Goal: Find specific page/section: Find specific page/section

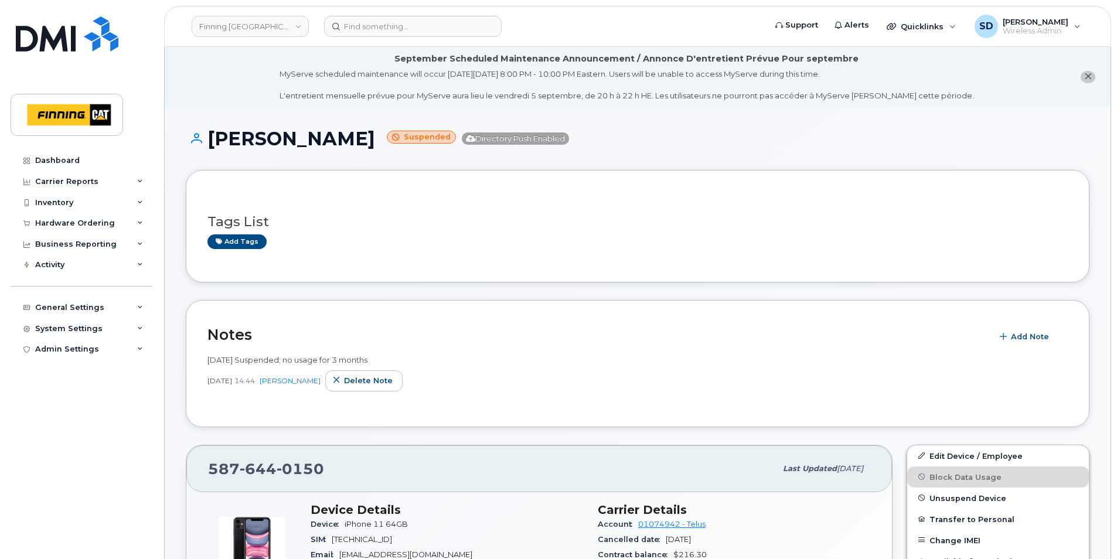
scroll to position [117, 0]
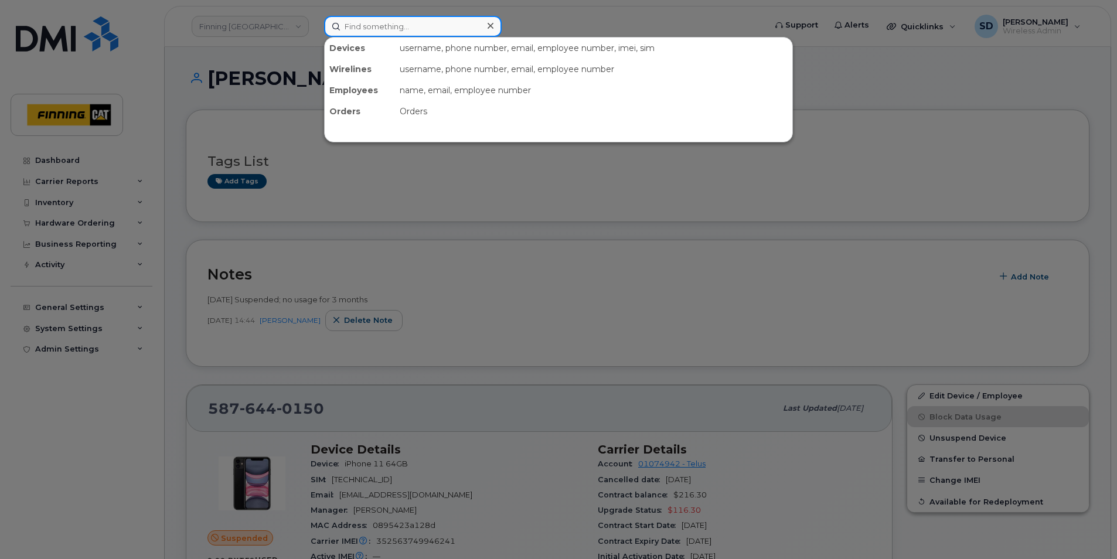
click at [394, 30] on input at bounding box center [413, 26] width 178 height 21
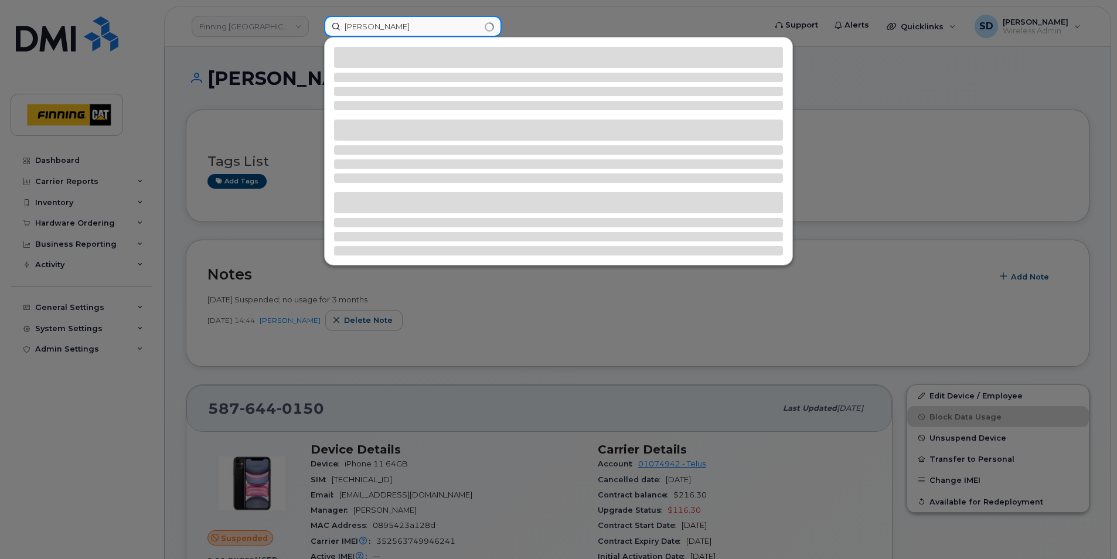
type input "Sebastian Arriaga"
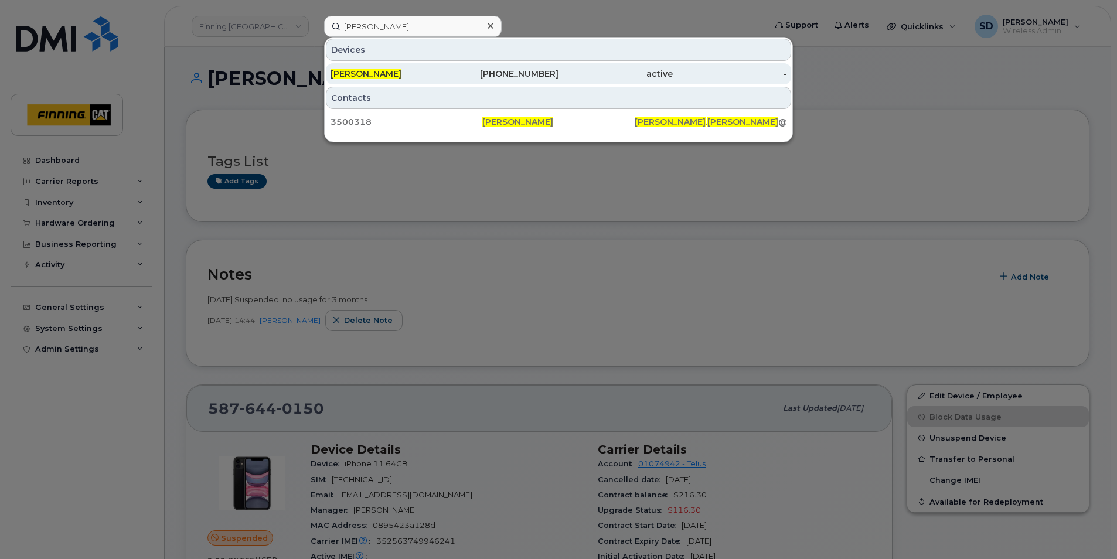
click at [349, 69] on span "Sebastian Arriaga" at bounding box center [366, 74] width 71 height 11
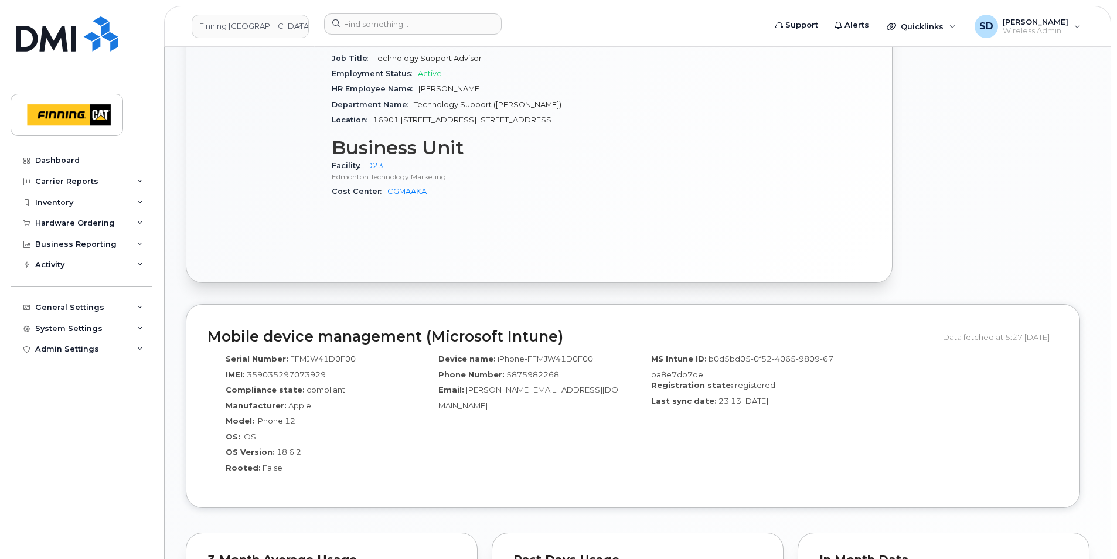
scroll to position [528, 0]
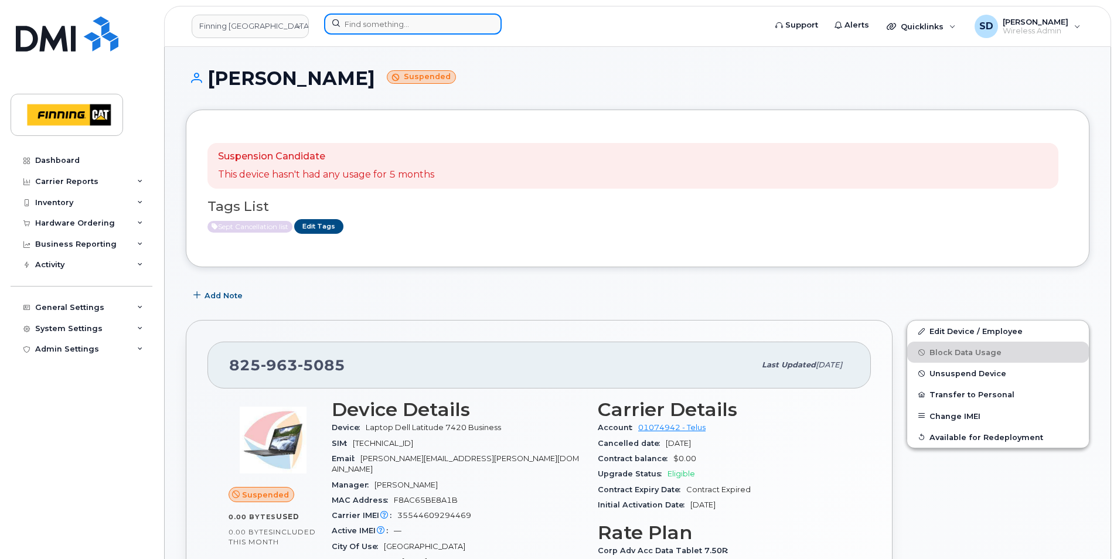
click at [392, 18] on input at bounding box center [413, 23] width 178 height 21
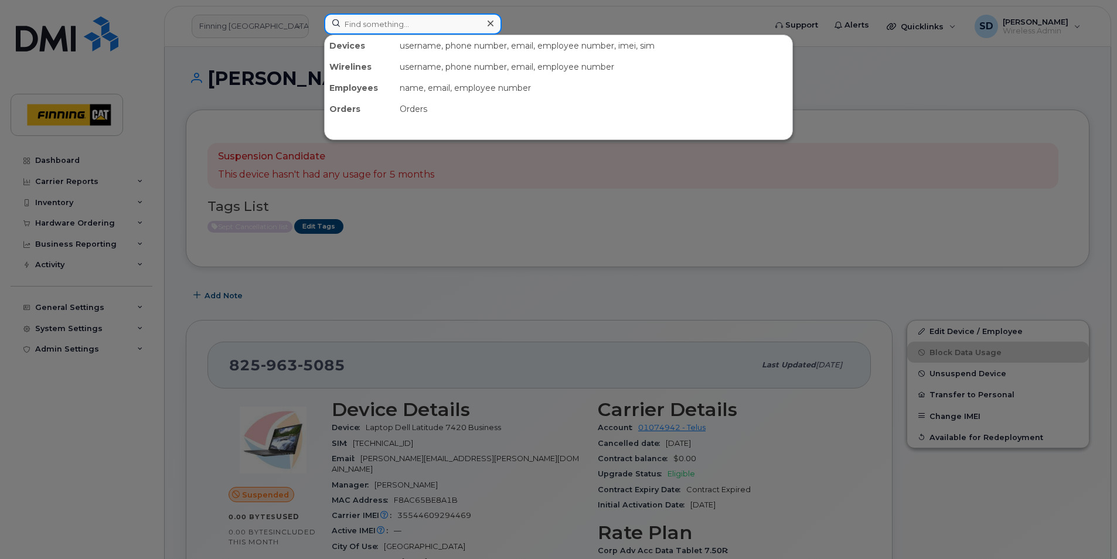
paste input "2504251263"
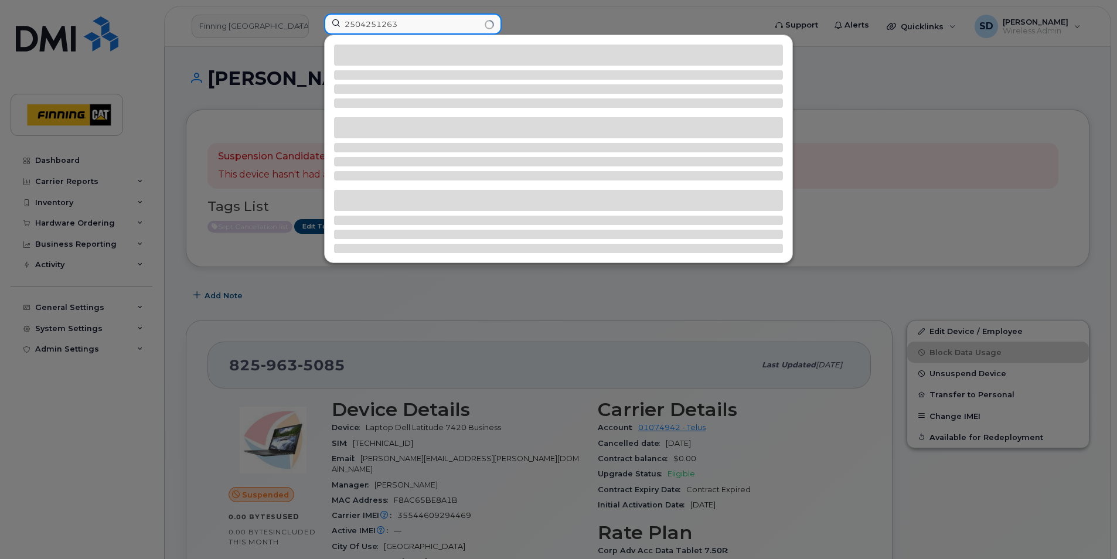
type input "2504251263"
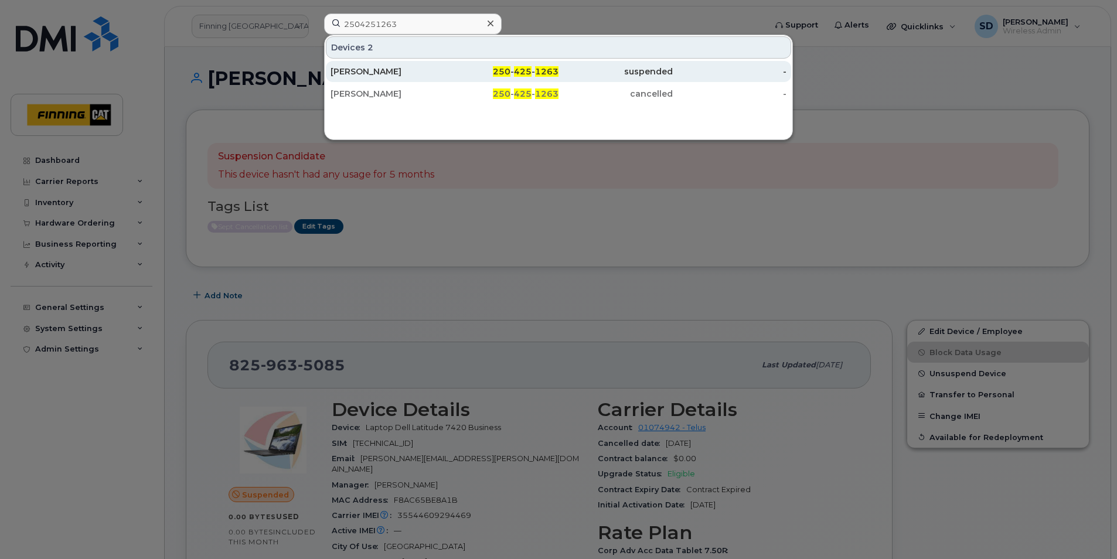
click at [349, 69] on div "Brian Tallman" at bounding box center [388, 72] width 114 height 12
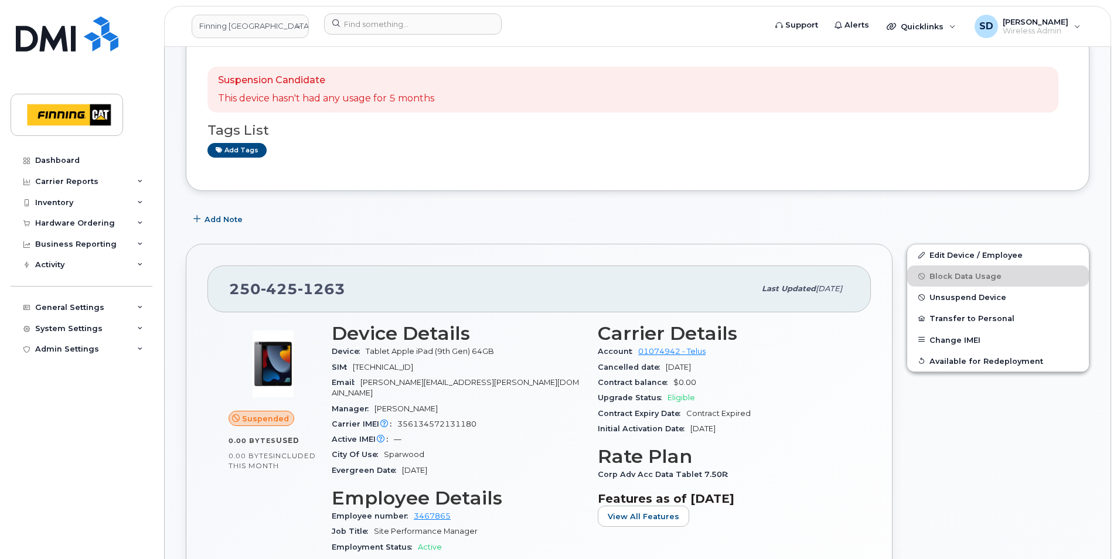
scroll to position [59, 0]
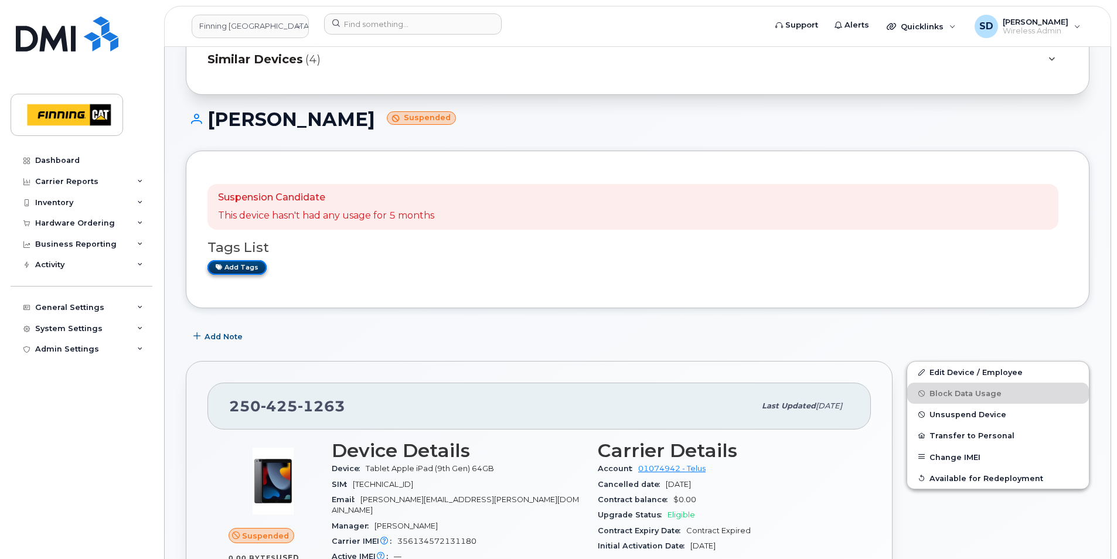
click at [243, 265] on link "Add tags" at bounding box center [236, 267] width 59 height 15
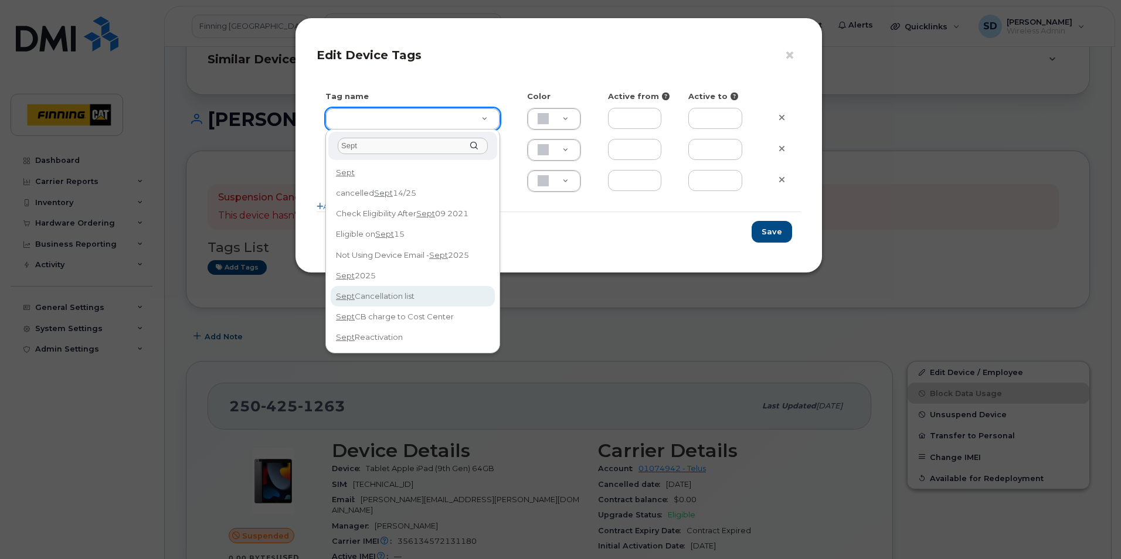
type input "Sept"
type input "Sept Cancellation list"
type input "DFD3EE"
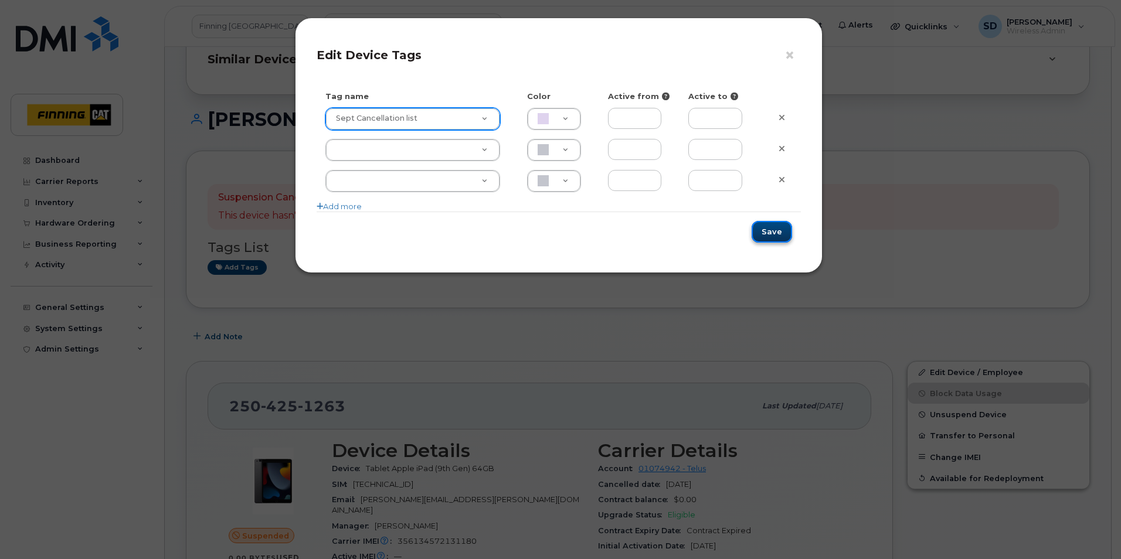
click at [777, 232] on button "Save" at bounding box center [771, 232] width 40 height 22
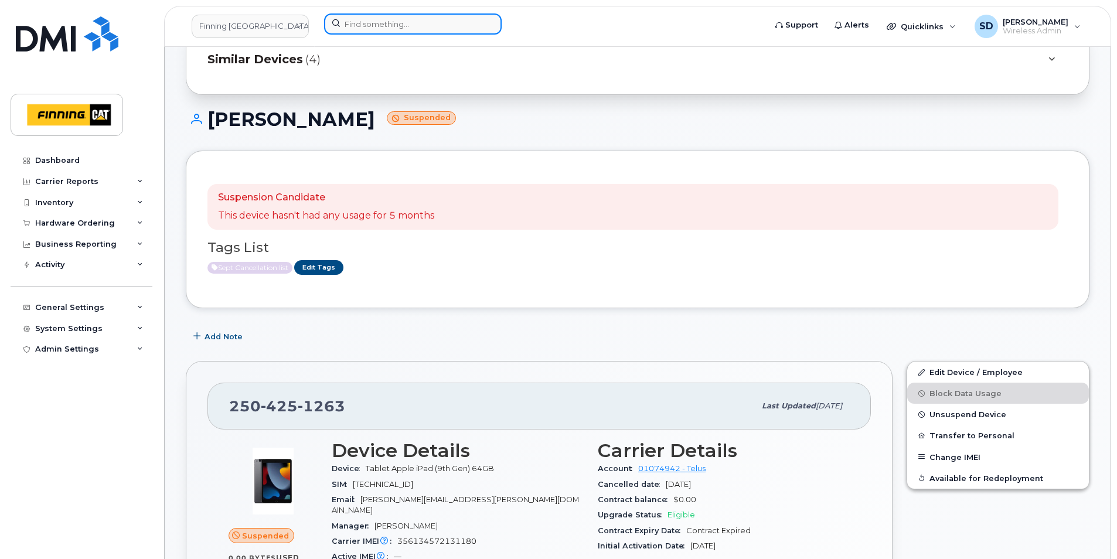
click at [391, 21] on input at bounding box center [413, 23] width 178 height 21
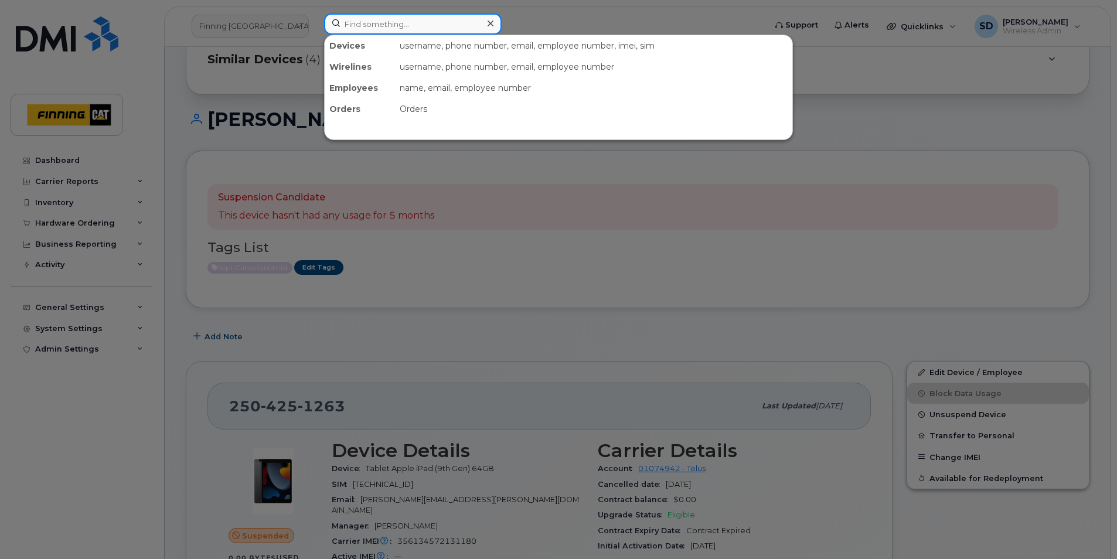
paste input "2509109050"
type input "2509109050"
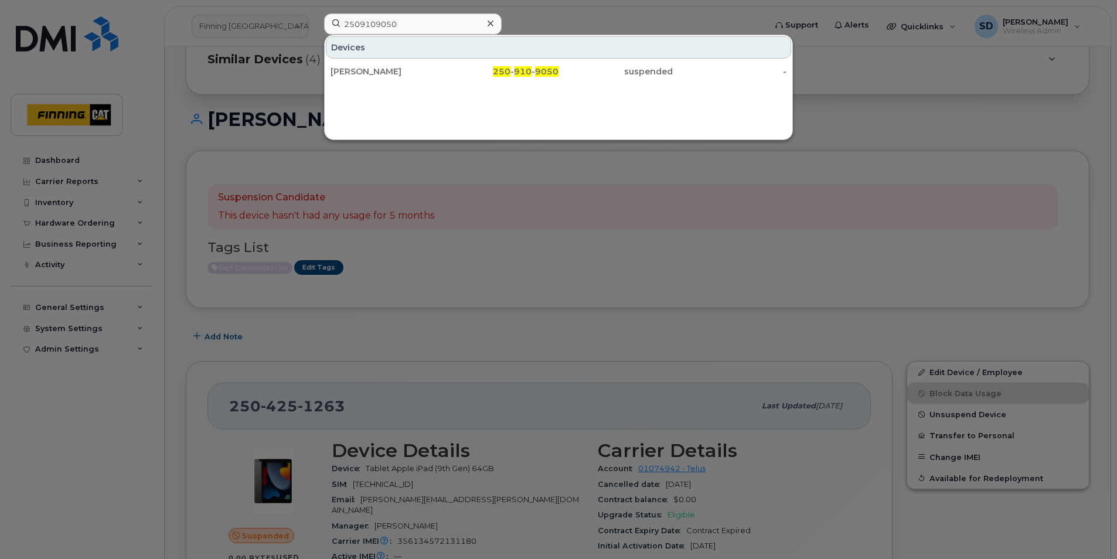
drag, startPoint x: 375, startPoint y: 67, endPoint x: 516, endPoint y: 141, distance: 159.4
click at [375, 67] on div "Brian Tallman" at bounding box center [388, 72] width 114 height 12
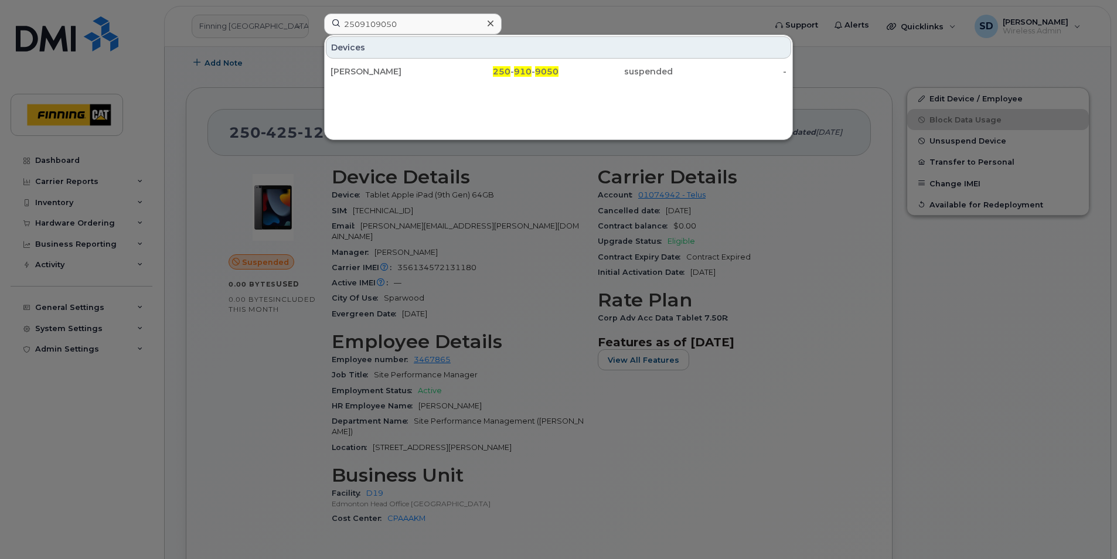
scroll to position [352, 0]
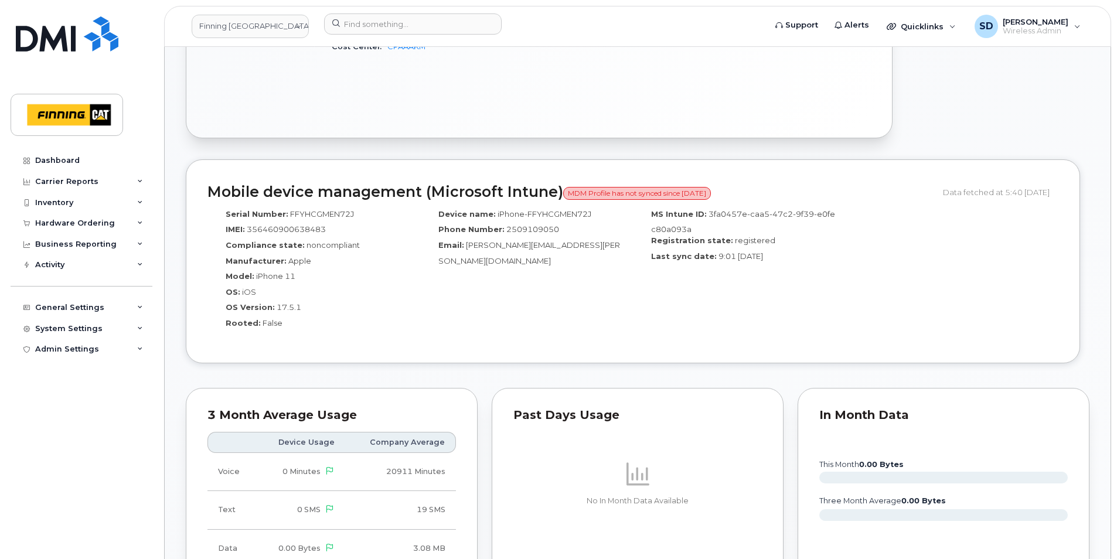
scroll to position [821, 0]
click at [363, 23] on input at bounding box center [413, 23] width 178 height 21
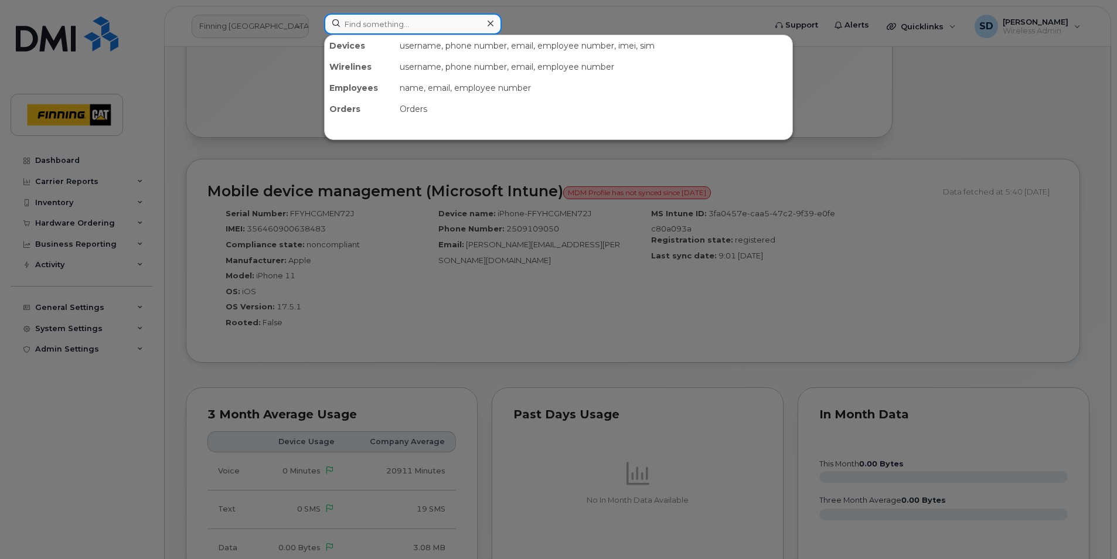
paste input "5872246486"
type input "5872246486"
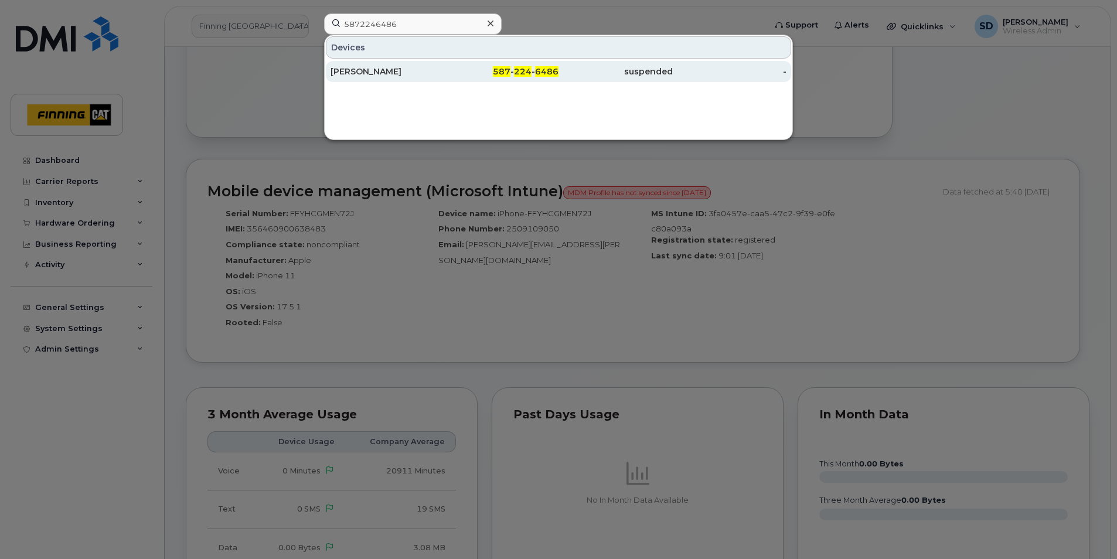
click at [366, 70] on div "Marty Peters" at bounding box center [388, 72] width 114 height 12
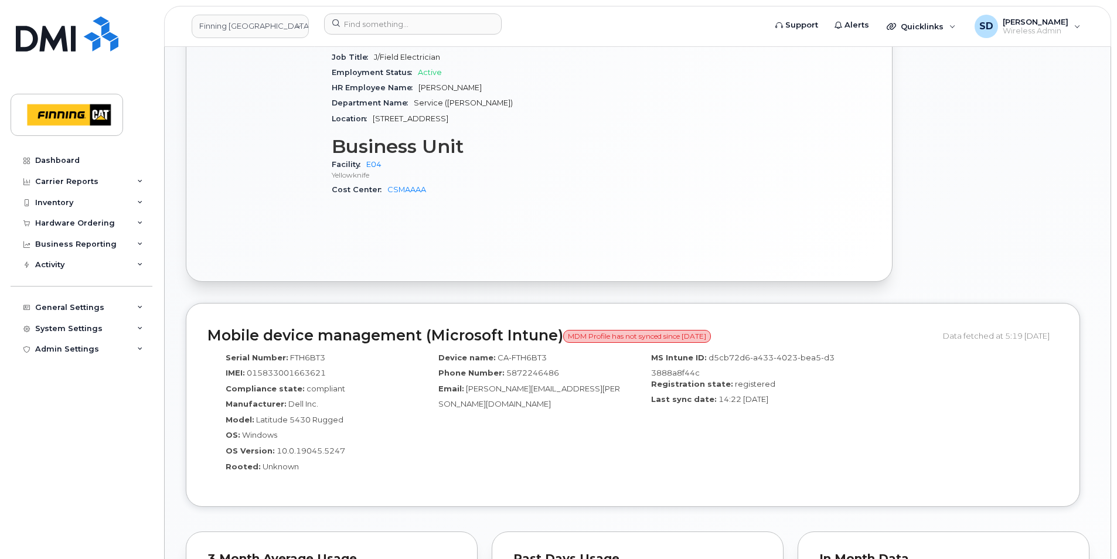
scroll to position [703, 0]
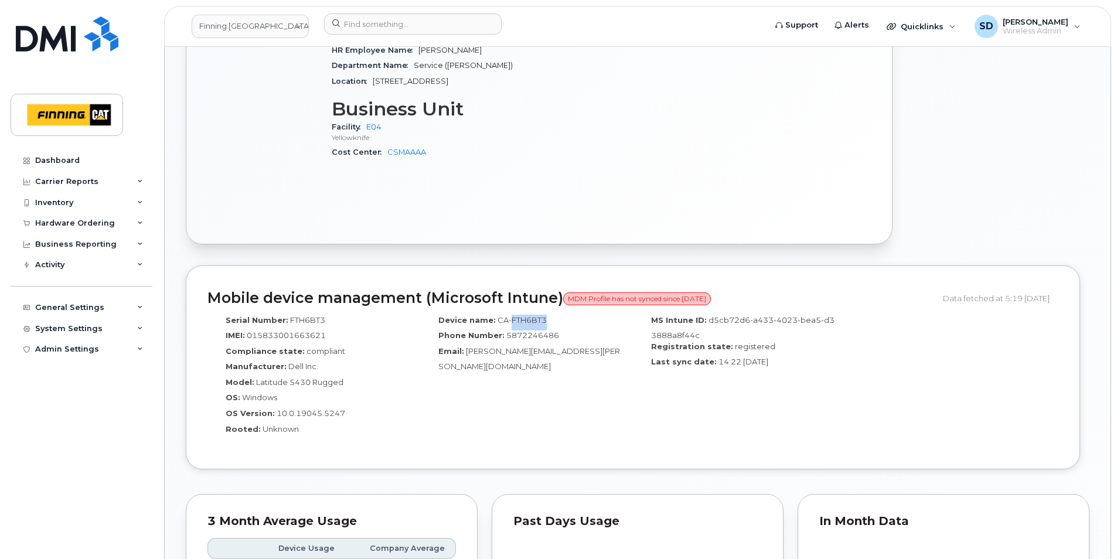
drag, startPoint x: 547, startPoint y: 305, endPoint x: 508, endPoint y: 302, distance: 39.4
click at [508, 309] on div "Device name: CA-FTH6BT3 Phone Number: [PHONE_NUMBER] Email: [PERSON_NAME][EMAIL…" at bounding box center [526, 378] width 213 height 139
drag, startPoint x: 508, startPoint y: 302, endPoint x: 519, endPoint y: 309, distance: 13.5
copy span "FTH6BT3"
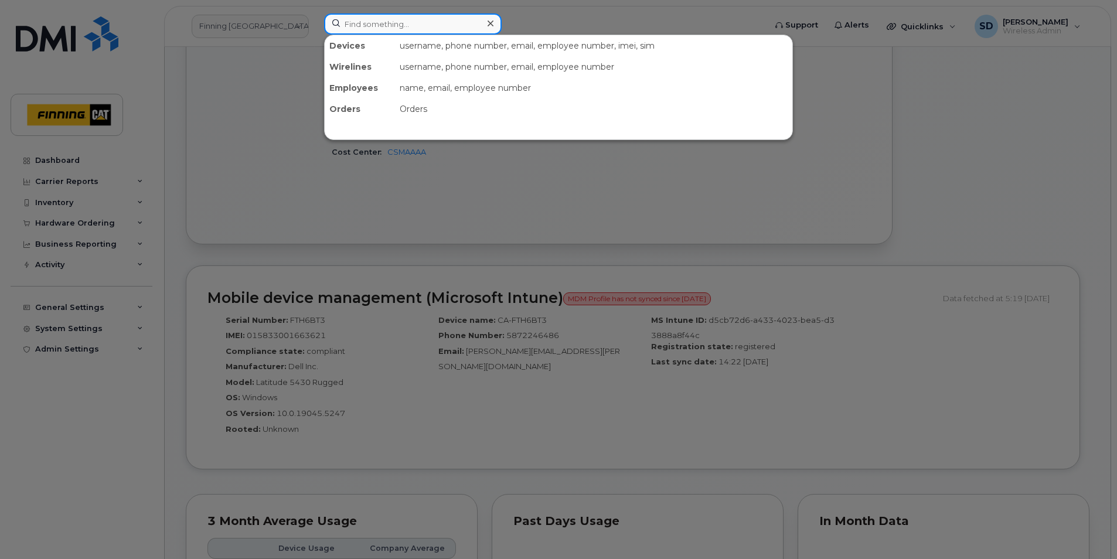
click at [392, 28] on input at bounding box center [413, 23] width 178 height 21
paste input "2502780760"
type input "2502780760"
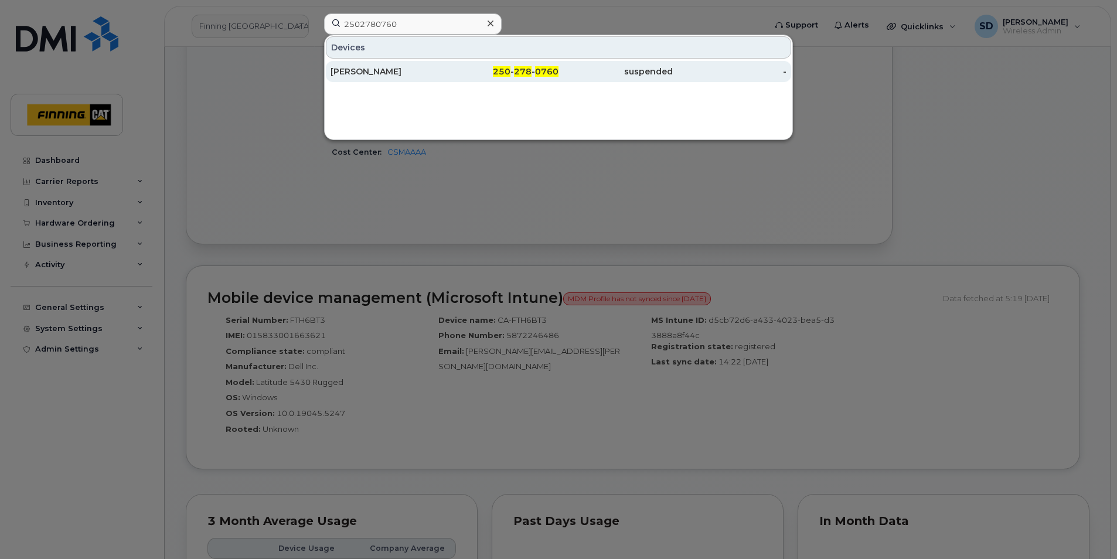
click at [373, 68] on div "[PERSON_NAME]" at bounding box center [388, 72] width 114 height 12
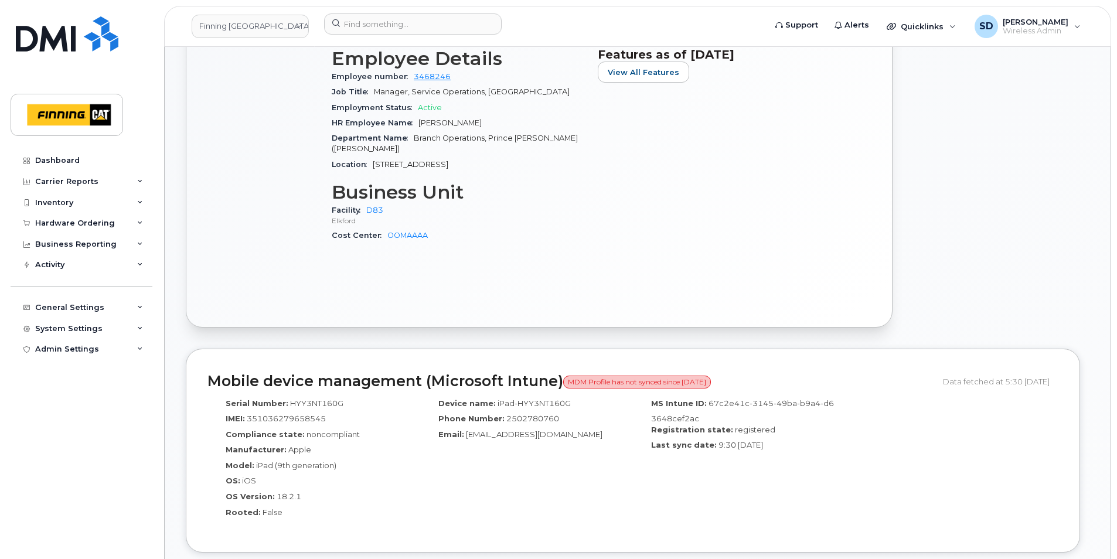
scroll to position [645, 0]
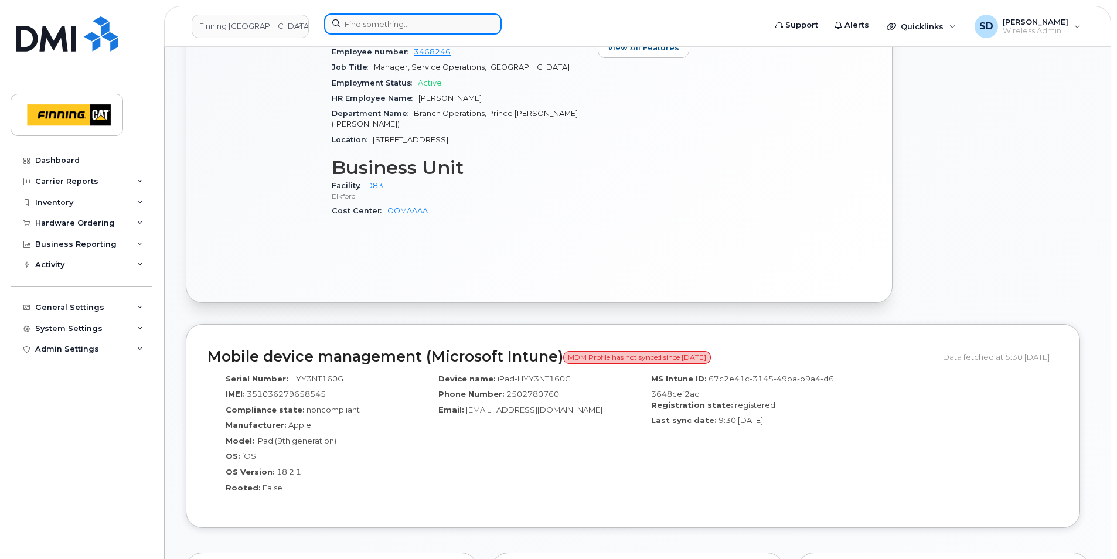
click at [387, 27] on input at bounding box center [413, 23] width 178 height 21
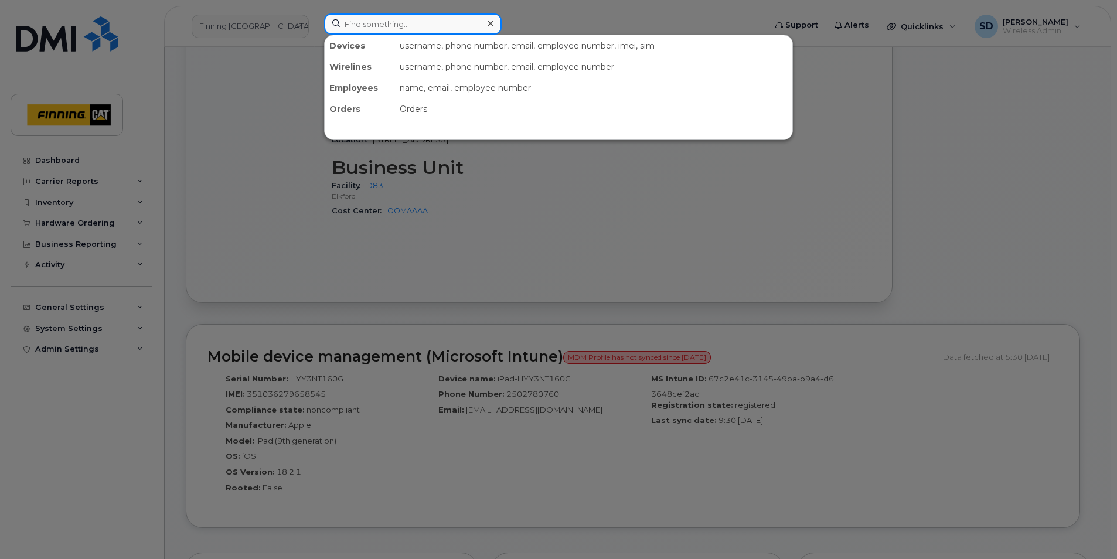
paste input "5875815193"
type input "5875815193"
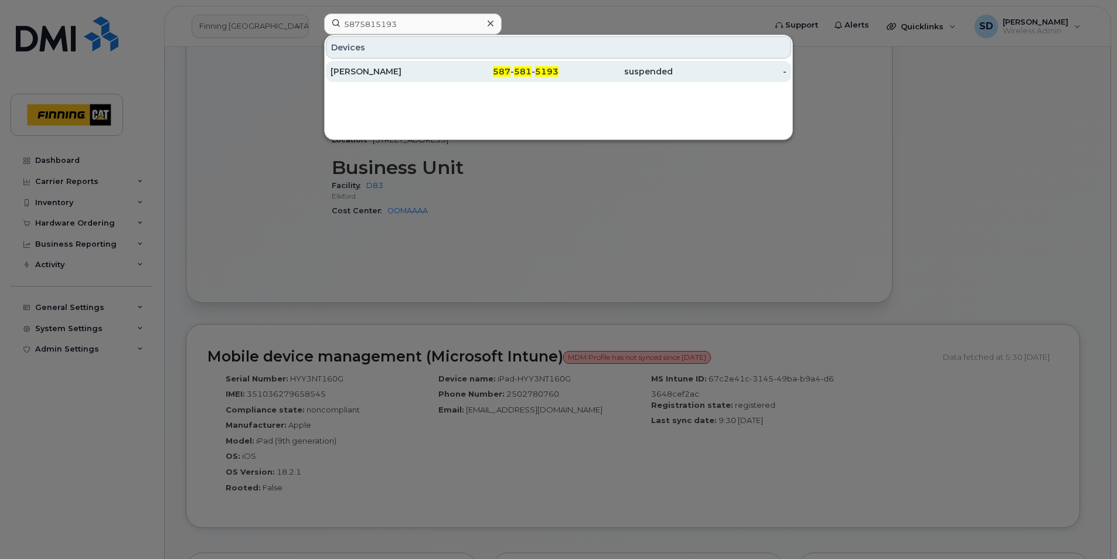
click at [365, 74] on div "[PERSON_NAME]" at bounding box center [388, 72] width 114 height 12
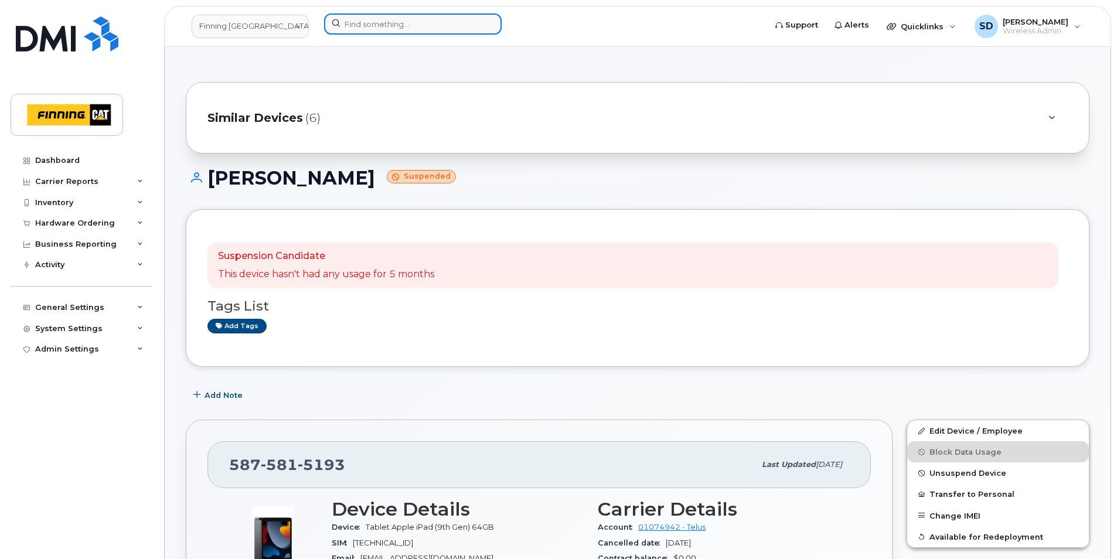
click at [360, 25] on input at bounding box center [413, 23] width 178 height 21
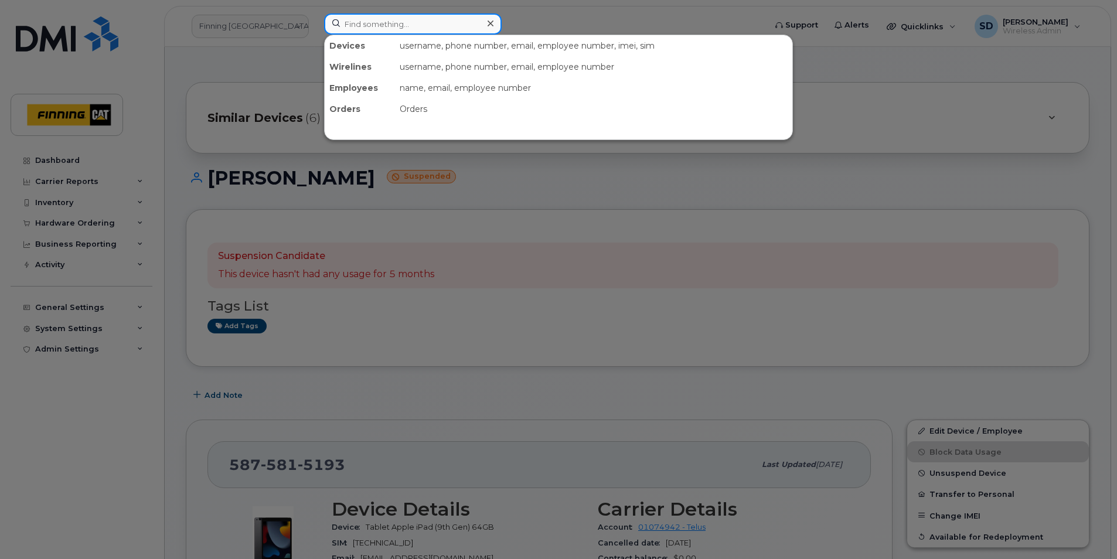
paste input "5875902500"
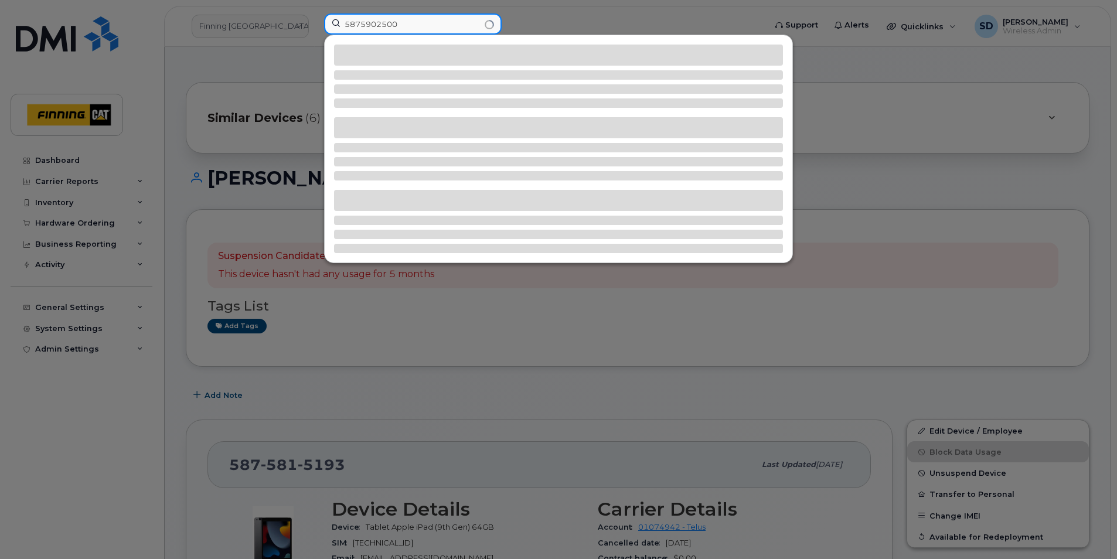
type input "5875902500"
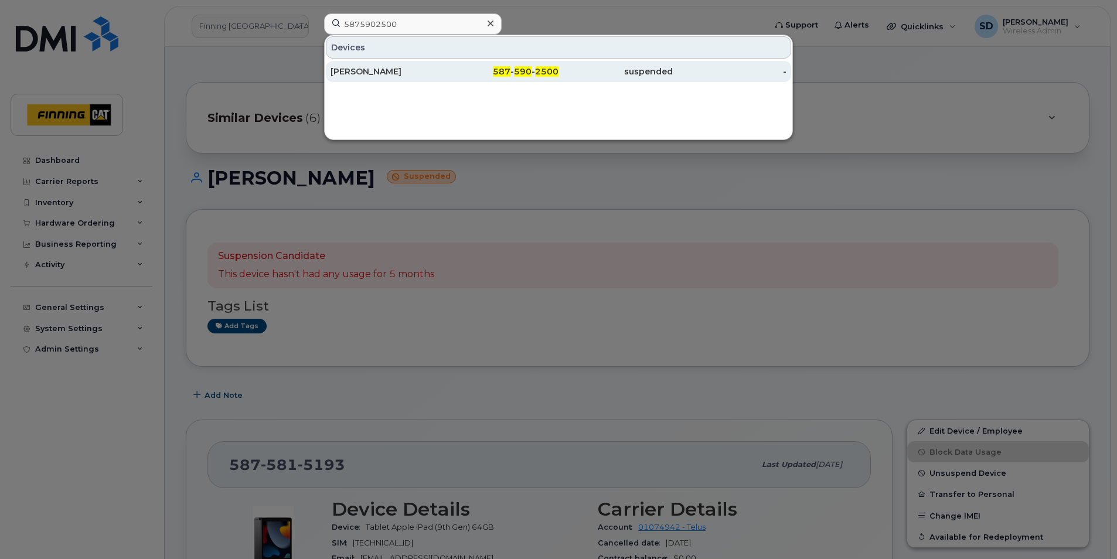
click at [343, 71] on div "Ryan Mager" at bounding box center [388, 72] width 114 height 12
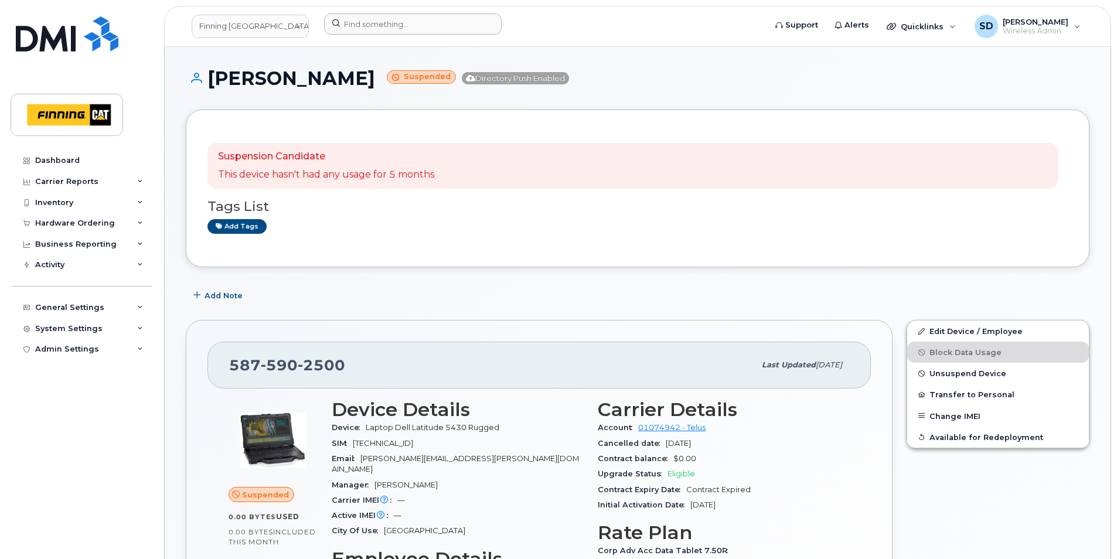
drag, startPoint x: 314, startPoint y: 22, endPoint x: 337, endPoint y: 19, distance: 23.6
click at [314, 22] on div "Finning [GEOGRAPHIC_DATA]" at bounding box center [250, 26] width 129 height 26
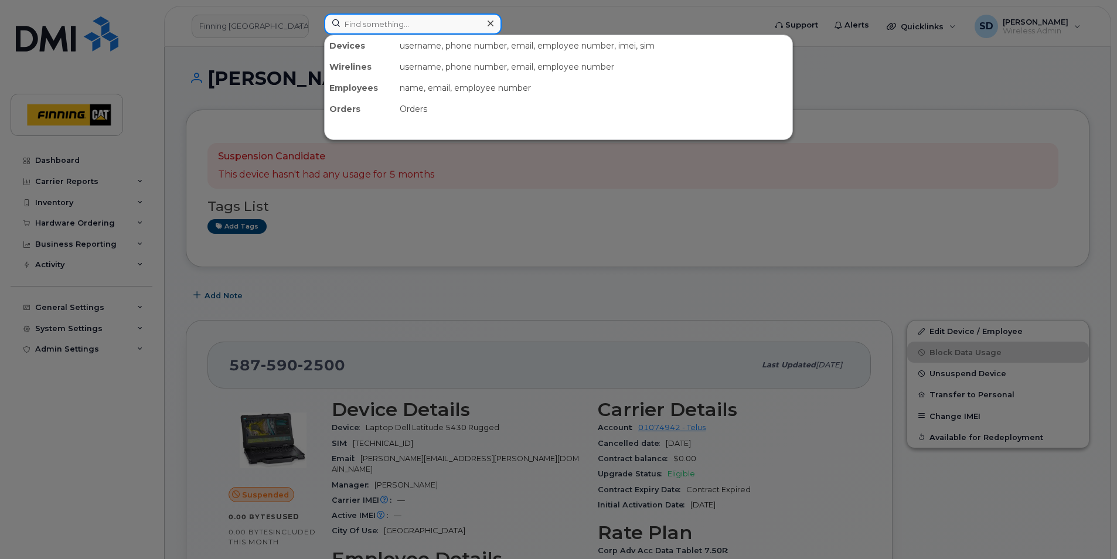
click at [386, 16] on input at bounding box center [413, 23] width 178 height 21
paste input "7807209044"
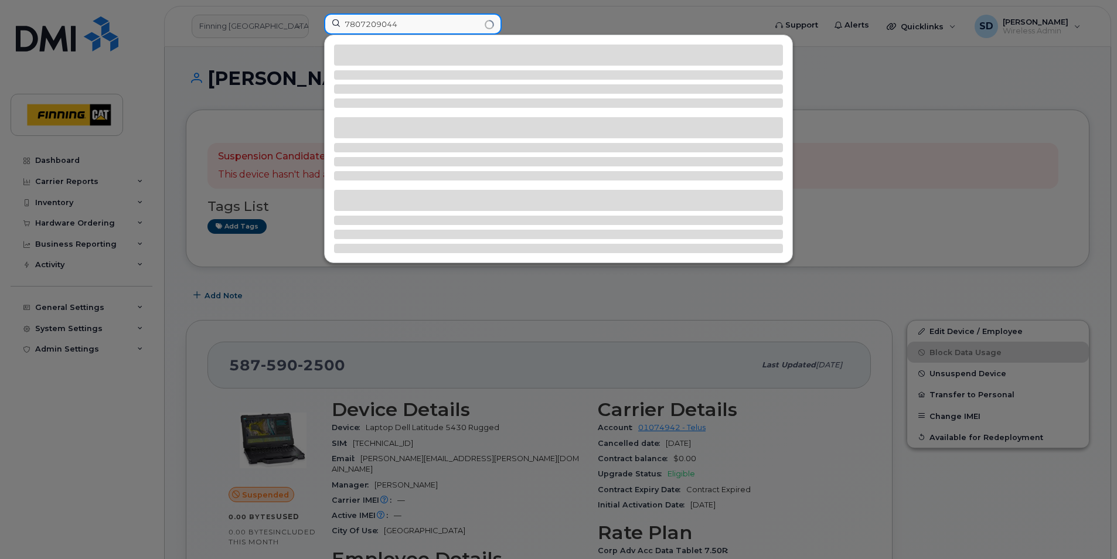
type input "7807209044"
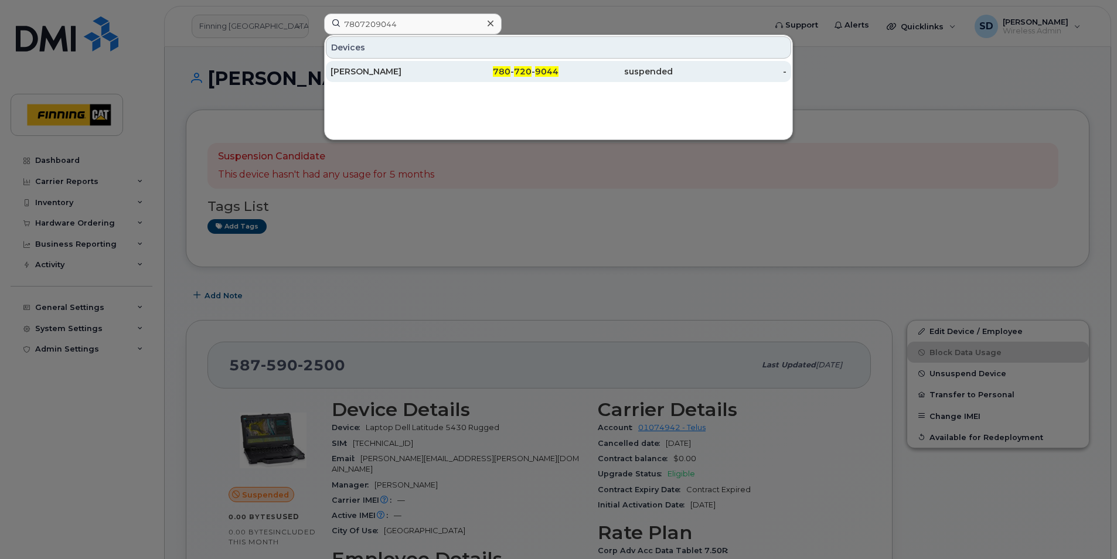
click at [373, 67] on div "[PERSON_NAME]" at bounding box center [388, 72] width 114 height 12
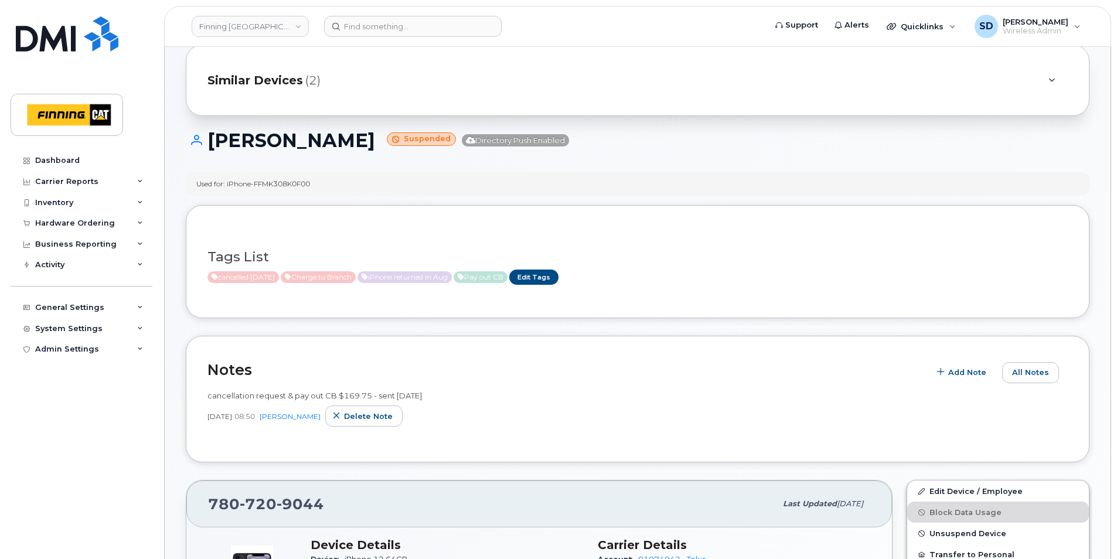
scroll to position [59, 0]
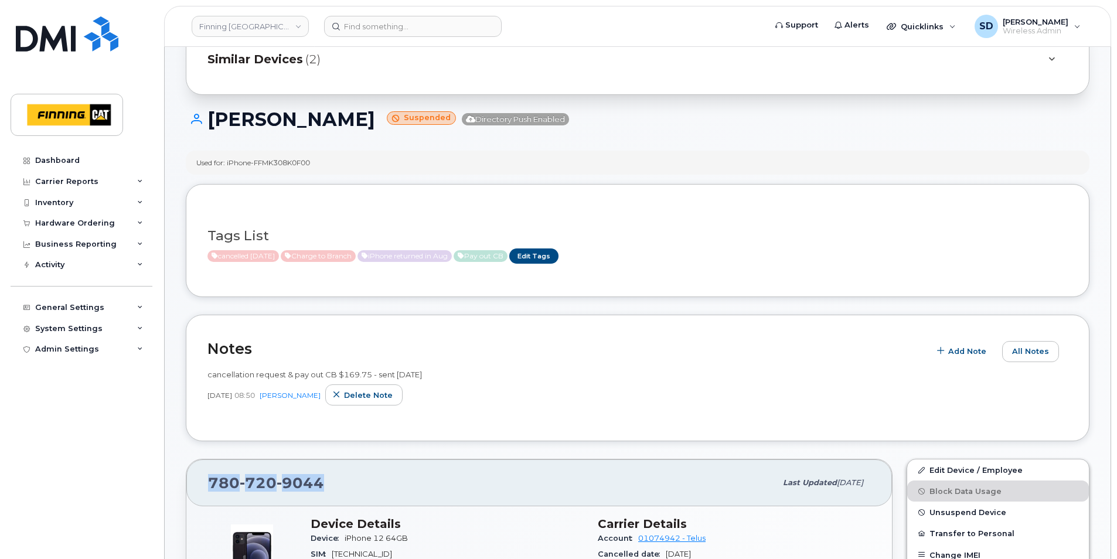
drag, startPoint x: 324, startPoint y: 478, endPoint x: 199, endPoint y: 474, distance: 124.9
click at [199, 474] on div "780 720 9044 Last updated Aug 21, 2025" at bounding box center [539, 483] width 706 height 47
drag, startPoint x: 200, startPoint y: 474, endPoint x: 260, endPoint y: 477, distance: 59.8
copy span "780 720 9044"
click at [358, 19] on input at bounding box center [413, 26] width 178 height 21
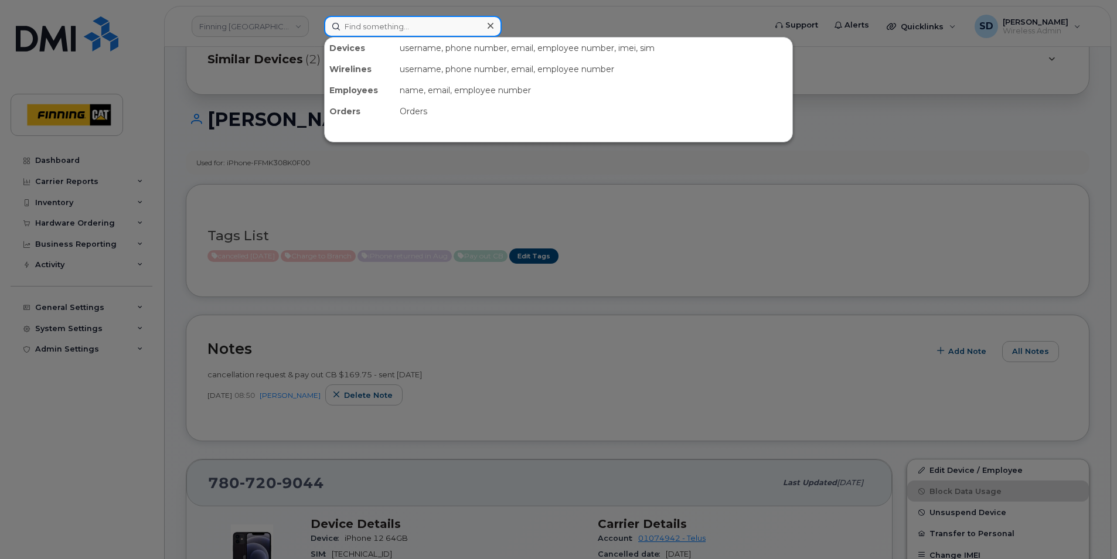
paste input "5876441809"
type input "5876441809"
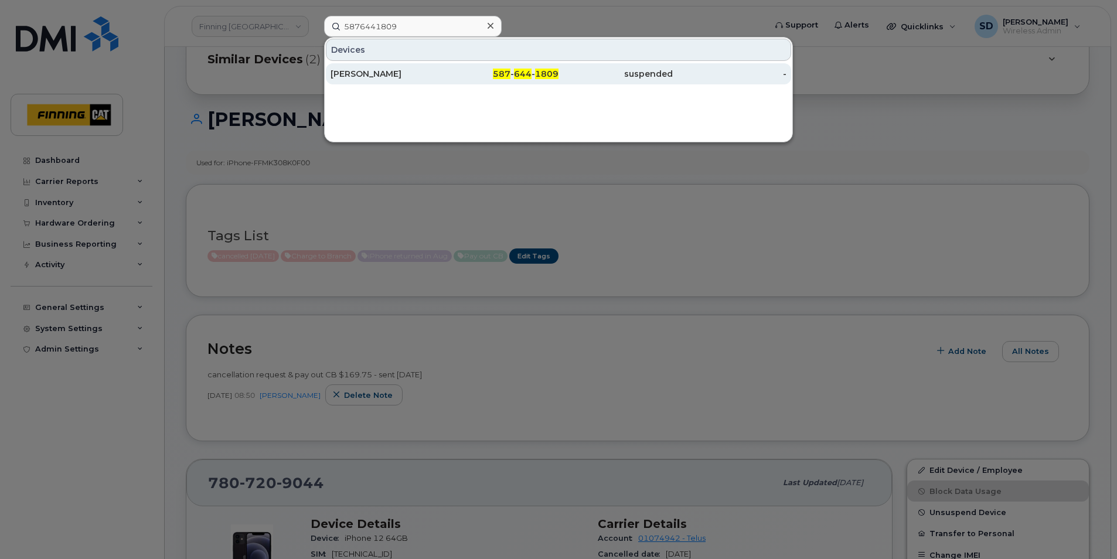
click at [365, 72] on div "Taylor Sloat" at bounding box center [388, 74] width 114 height 12
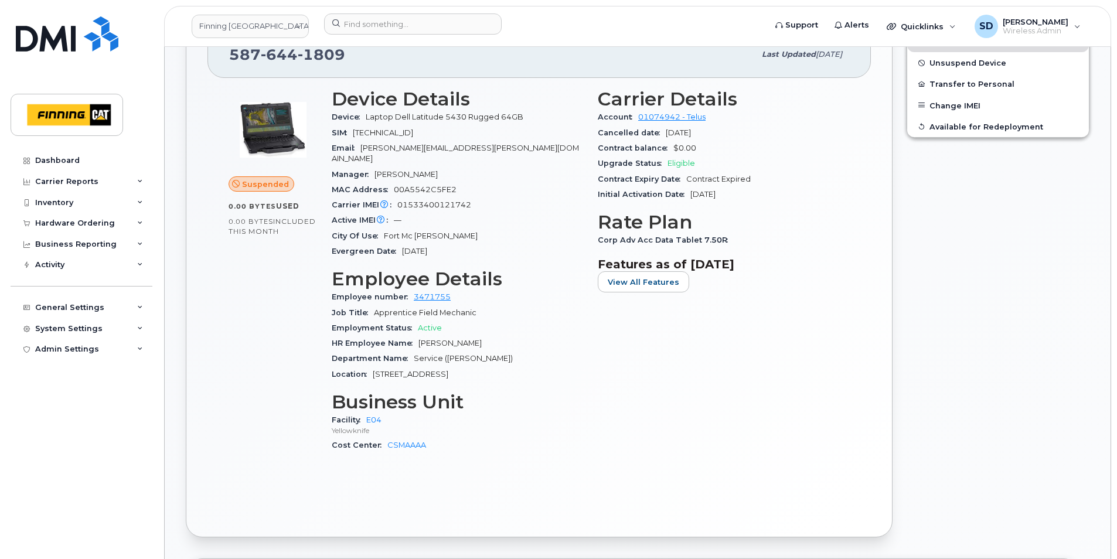
scroll to position [586, 0]
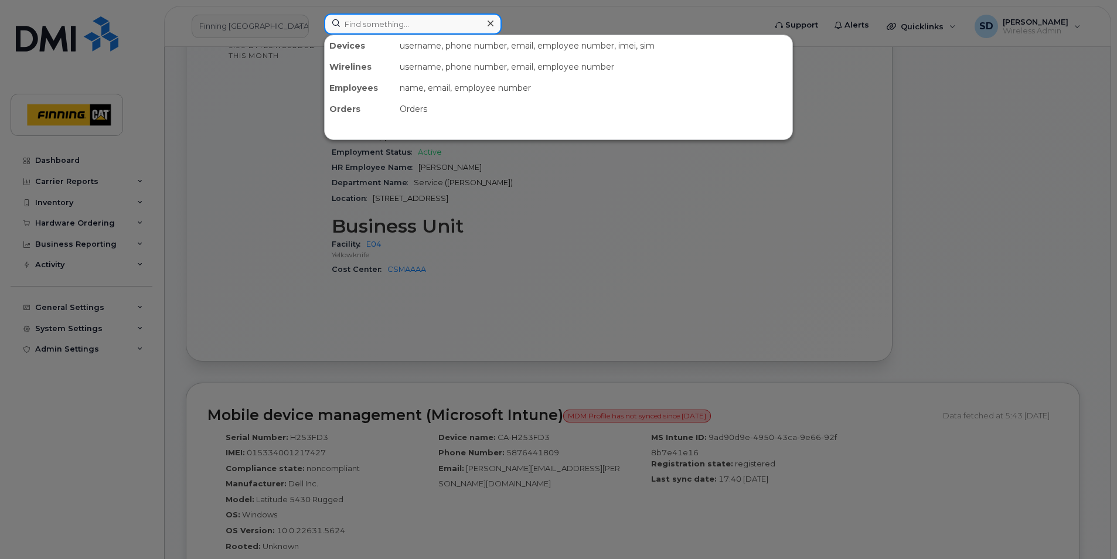
click at [360, 27] on input at bounding box center [413, 23] width 178 height 21
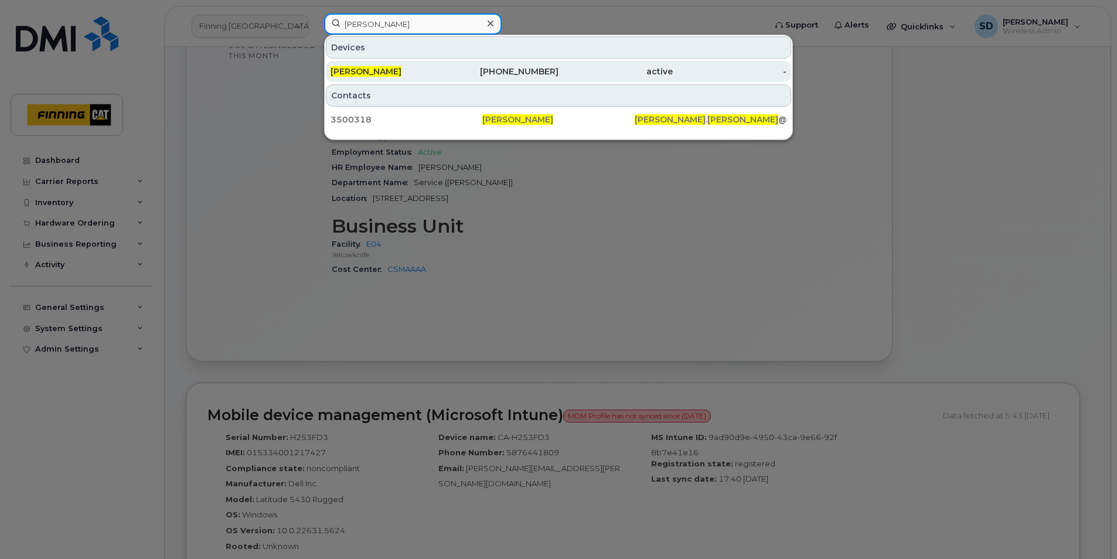
type input "[PERSON_NAME]"
click at [400, 75] on span "[PERSON_NAME]" at bounding box center [366, 71] width 71 height 11
